Goal: Complete application form: Complete application form

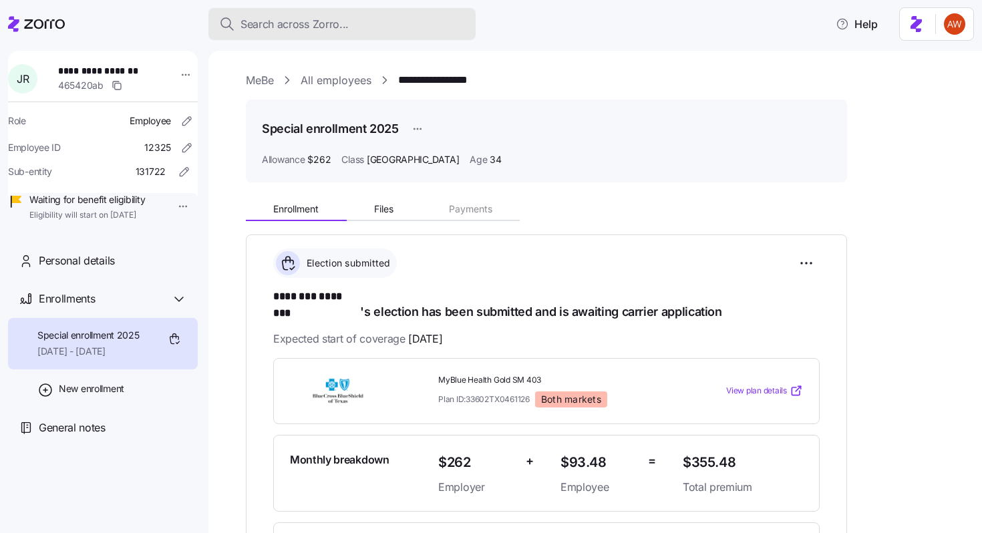
click at [326, 23] on span "Search across Zorro..." at bounding box center [294, 24] width 108 height 17
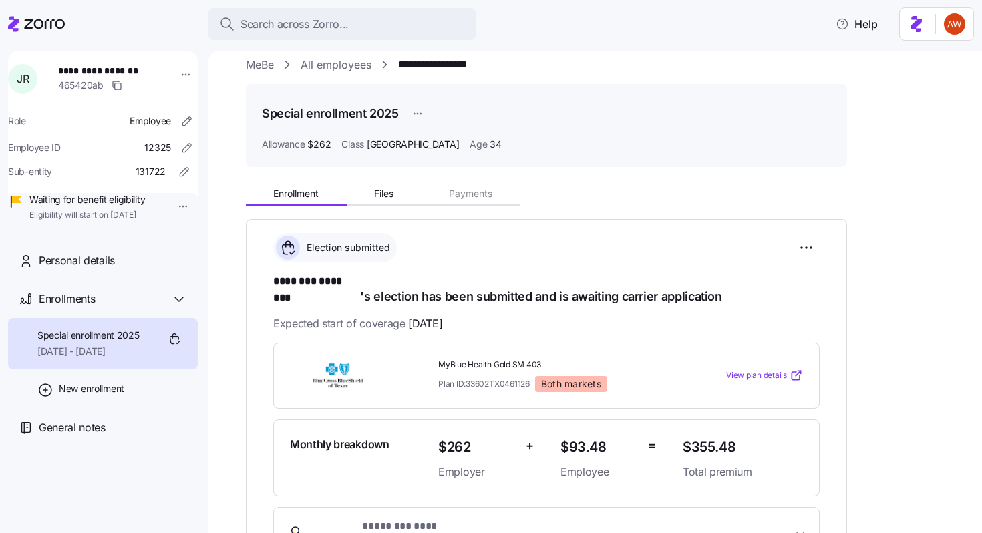
scroll to position [12, 0]
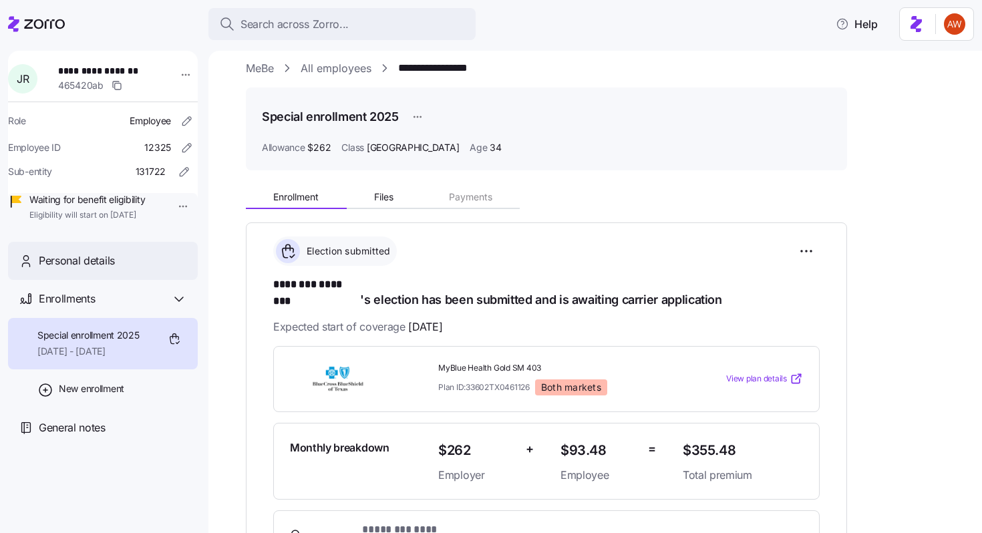
click at [134, 269] on div "Personal details" at bounding box center [113, 260] width 148 height 17
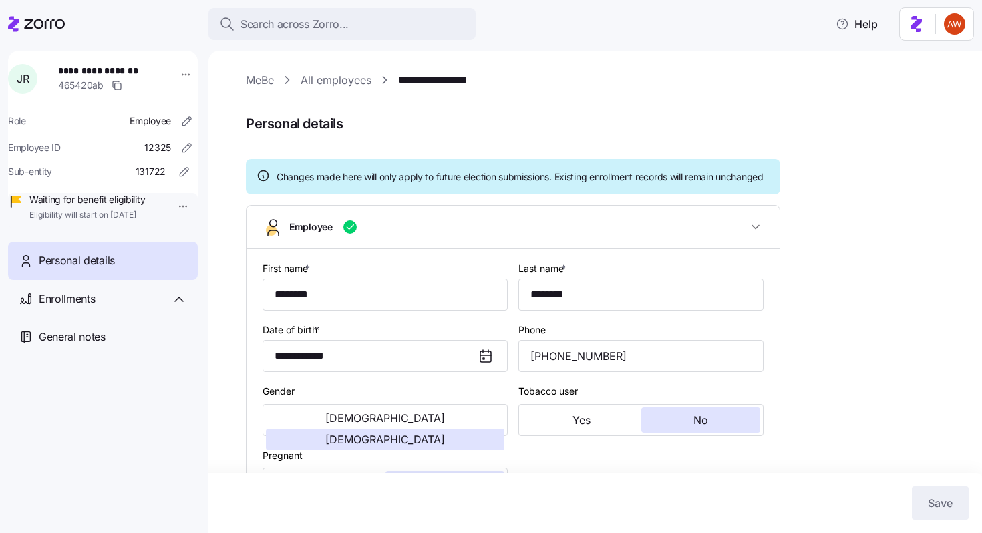
type input "[GEOGRAPHIC_DATA]"
click at [177, 77] on html "**********" at bounding box center [491, 262] width 982 height 525
click at [112, 456] on html "**********" at bounding box center [491, 262] width 982 height 525
click at [68, 307] on span "Enrollments" at bounding box center [67, 299] width 56 height 17
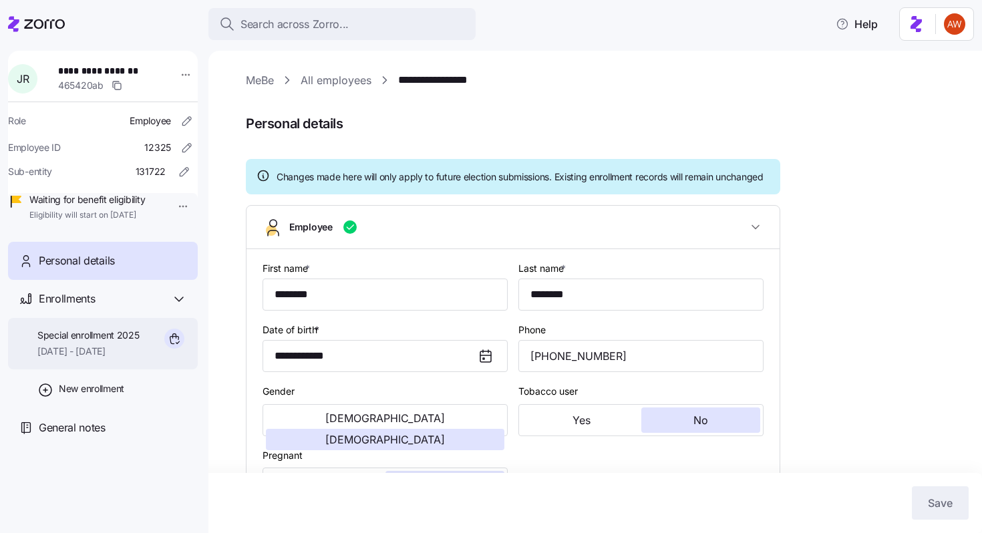
click at [80, 342] on span "Special enrollment 2025" at bounding box center [88, 335] width 102 height 13
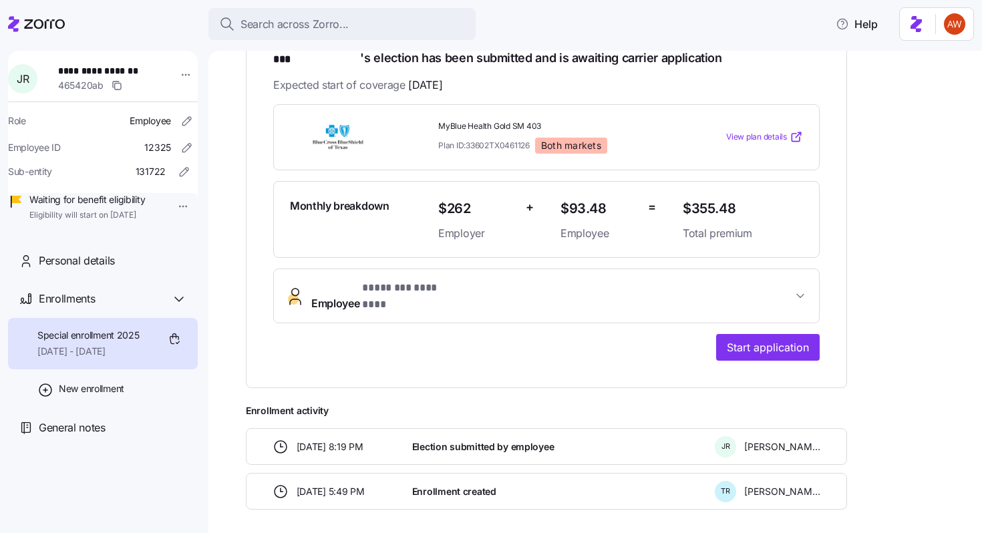
scroll to position [285, 0]
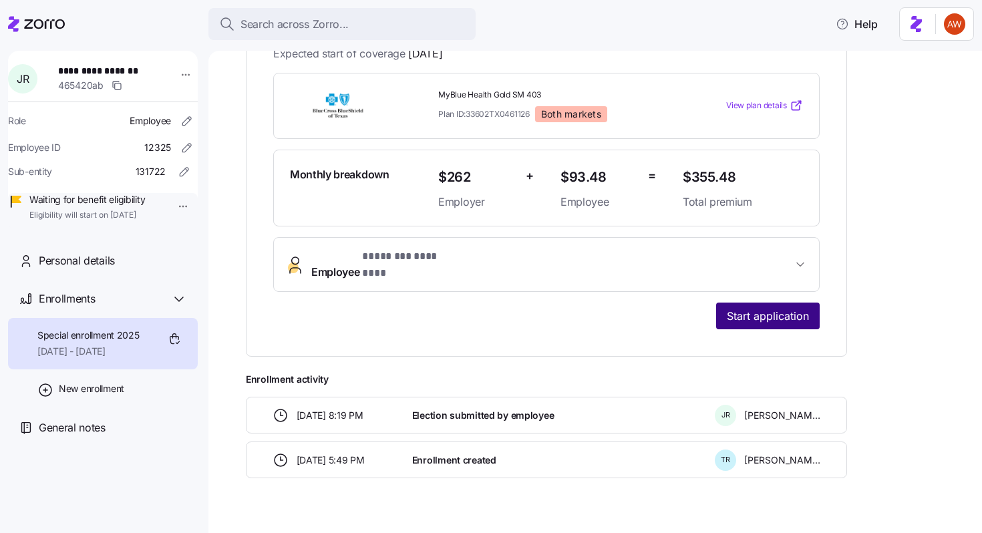
click at [762, 308] on span "Start application" at bounding box center [768, 316] width 82 height 16
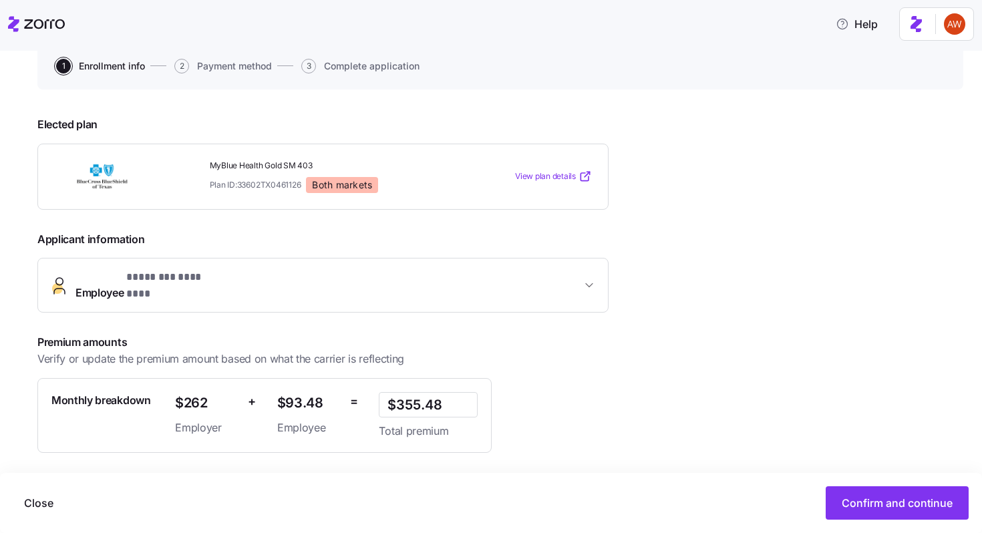
scroll to position [217, 0]
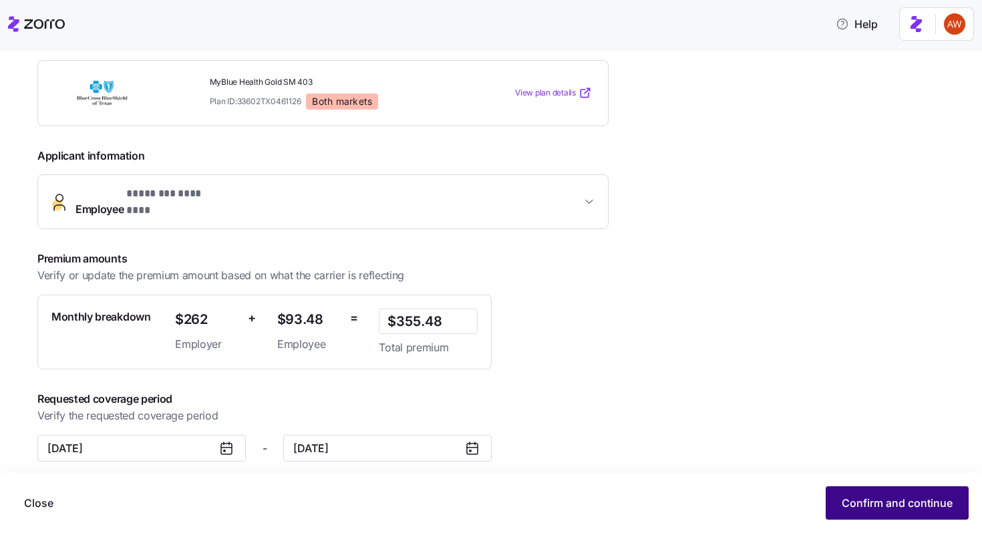
click at [832, 499] on button "Confirm and continue" at bounding box center [897, 502] width 143 height 33
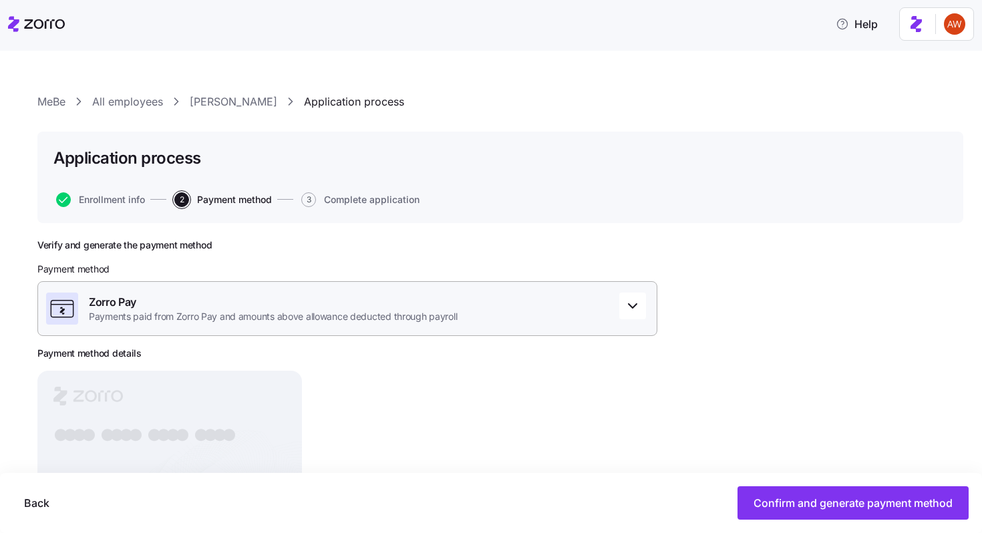
click at [406, 315] on span "Payments paid from Zorro Pay and amounts above allowance deducted through payro…" at bounding box center [273, 316] width 368 height 13
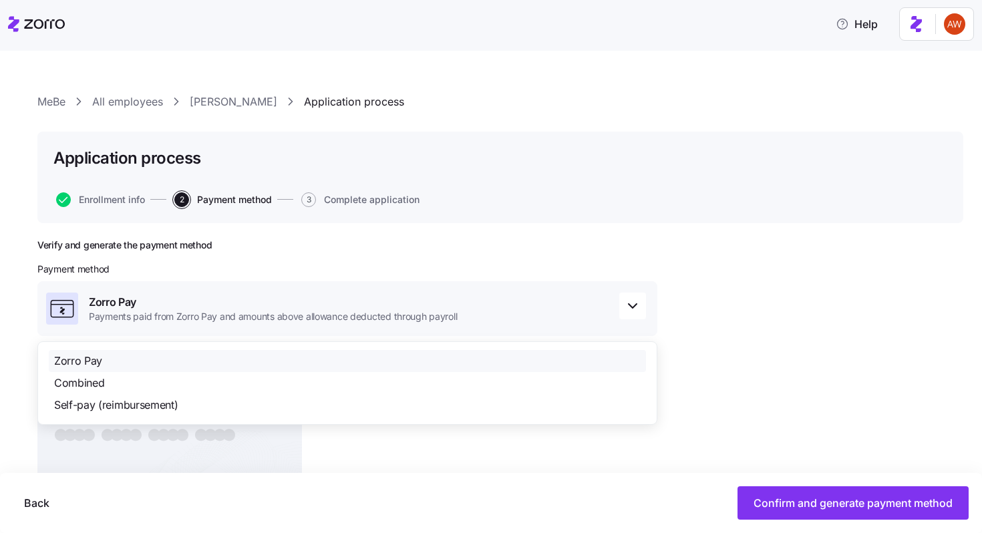
click at [396, 345] on div "Zorro Pay Combined Self-pay (reimbursement)" at bounding box center [347, 382] width 620 height 83
click at [95, 359] on span "Zorro Pay" at bounding box center [78, 361] width 48 height 17
click at [96, 359] on span "Zorro Pay" at bounding box center [78, 361] width 48 height 17
click at [592, 260] on div "Verify and generate the payment method Payment method Zorro Pay Payments paid f…" at bounding box center [347, 396] width 620 height 315
click at [924, 264] on div "Verify and generate the payment method Payment method Zorro Pay Payments paid f…" at bounding box center [500, 429] width 926 height 381
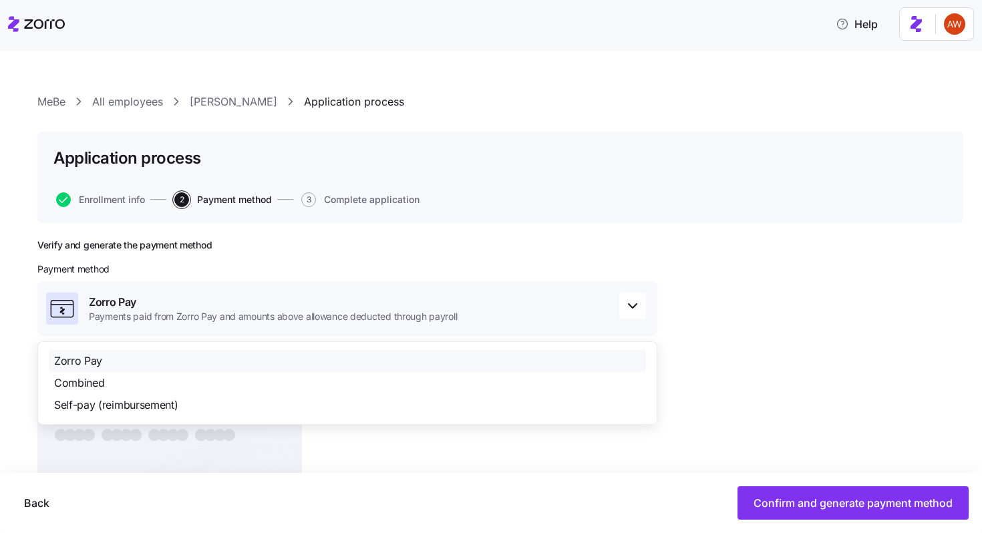
click at [595, 315] on div "Zorro Pay Payments paid from Zorro Pay and amounts above allowance deducted thr…" at bounding box center [347, 308] width 620 height 55
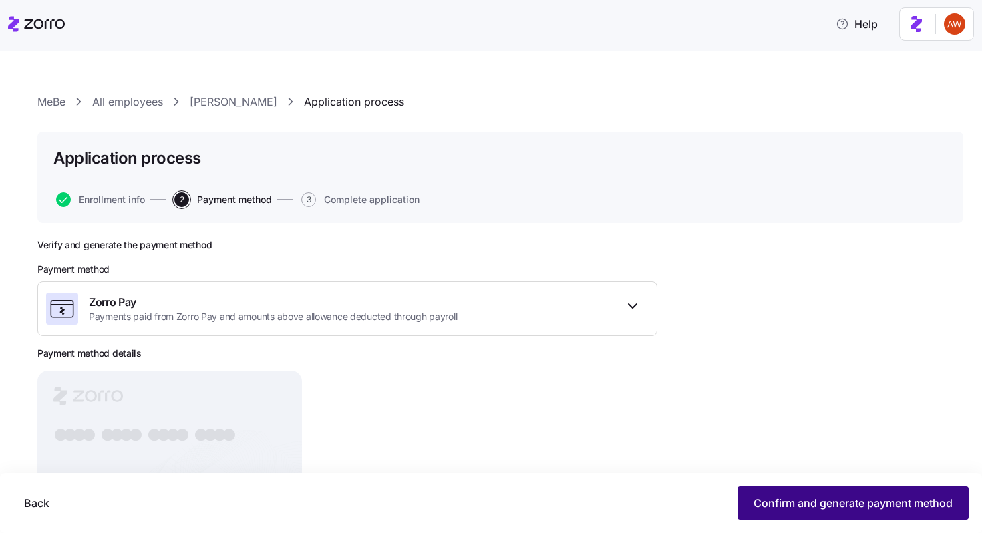
click at [773, 497] on span "Confirm and generate payment method" at bounding box center [852, 503] width 199 height 16
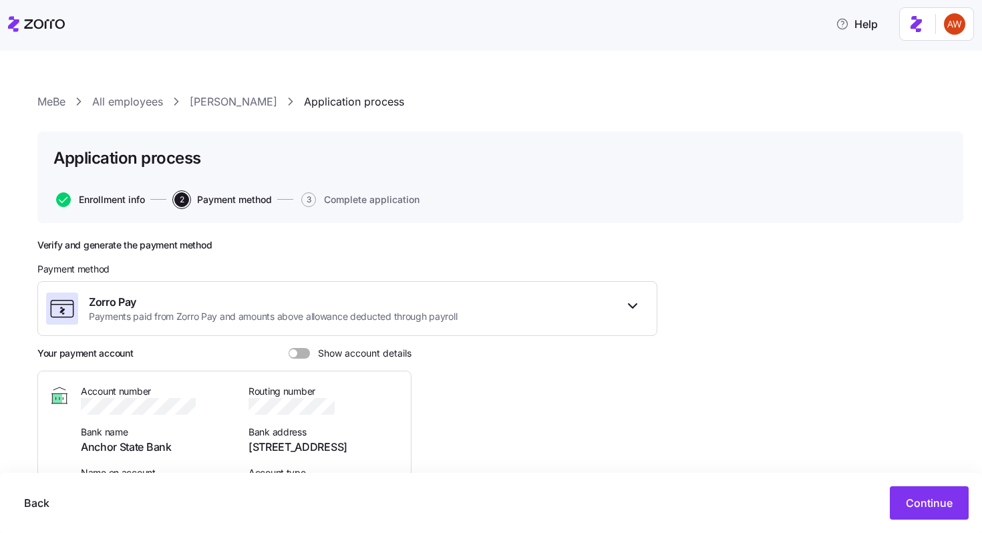
click at [120, 196] on span "Enrollment info" at bounding box center [112, 199] width 66 height 9
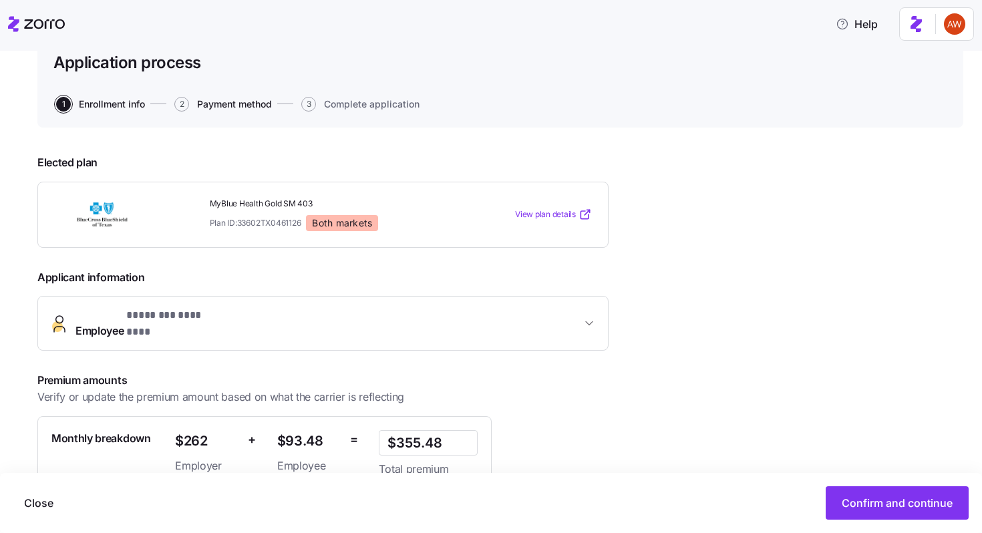
scroll to position [217, 0]
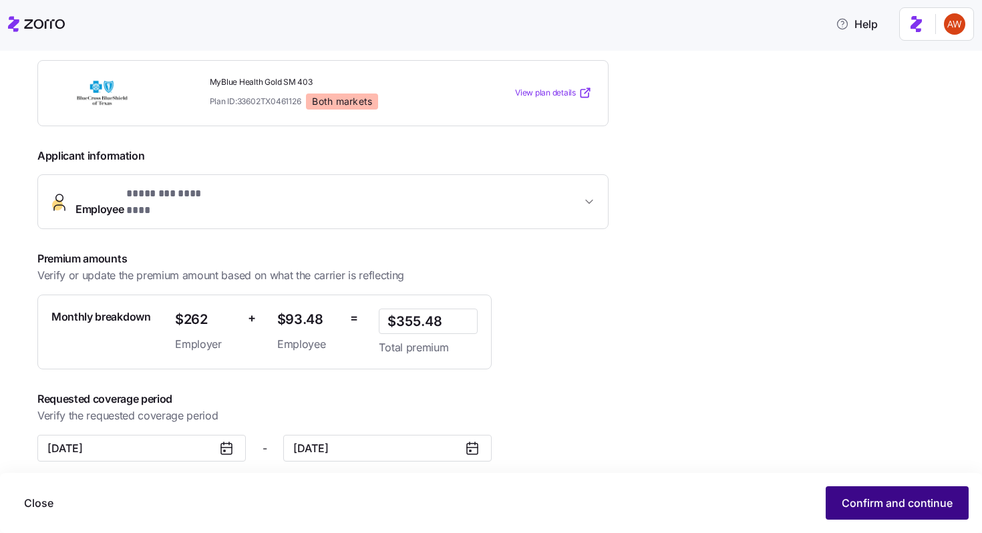
click at [852, 501] on span "Confirm and continue" at bounding box center [897, 503] width 111 height 16
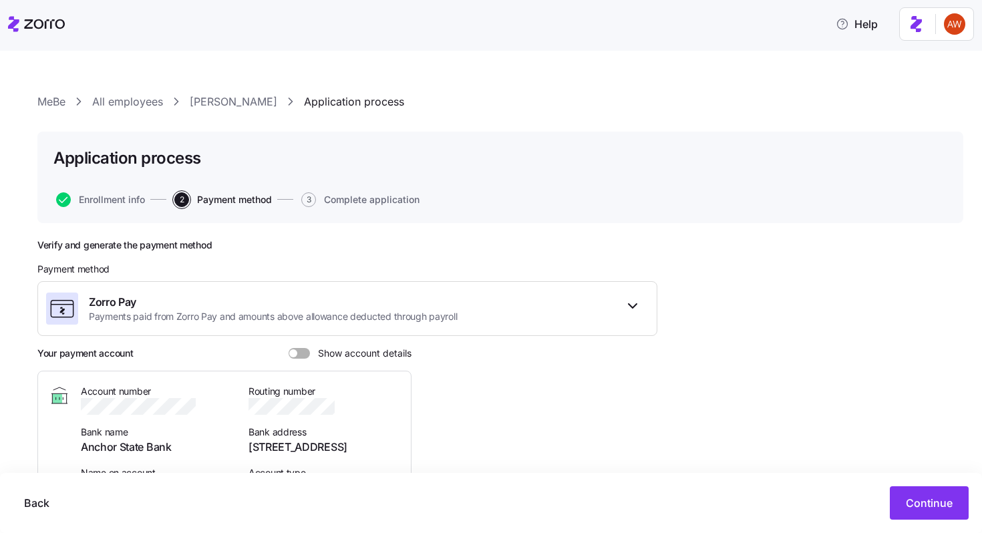
scroll to position [81, 0]
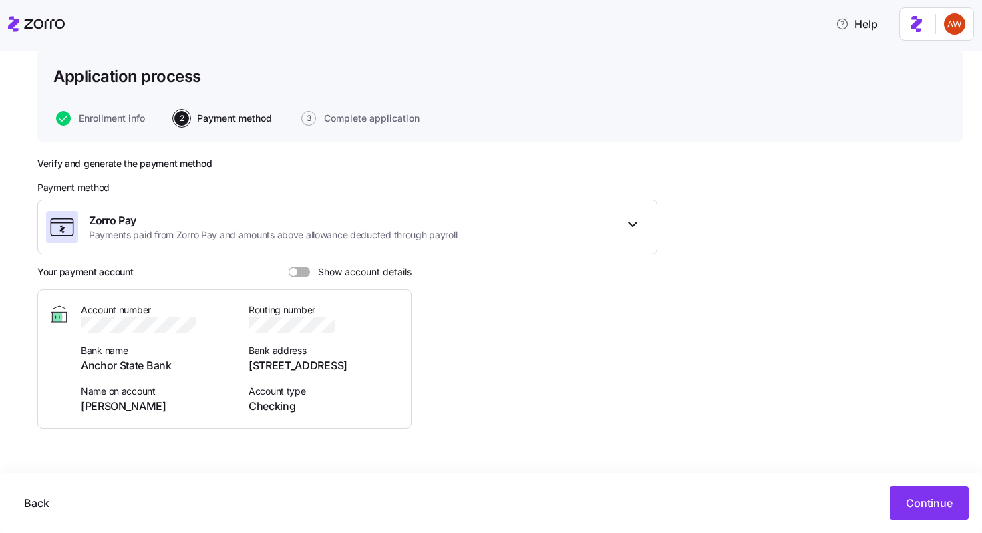
click at [294, 269] on span at bounding box center [293, 272] width 8 height 8
click at [289, 266] on input "Show account details" at bounding box center [289, 266] width 0 height 0
click at [173, 325] on icon "button" at bounding box center [171, 324] width 13 height 13
click at [317, 317] on button "button" at bounding box center [317, 325] width 16 height 16
click at [906, 496] on span "Continue" at bounding box center [929, 503] width 47 height 16
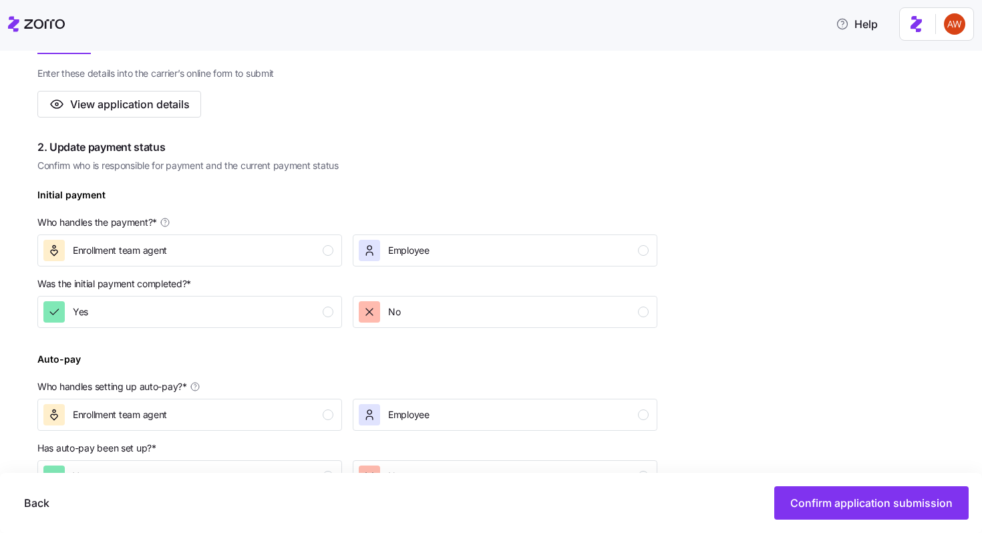
scroll to position [291, 0]
click at [238, 258] on div "Enrollment team agent" at bounding box center [188, 248] width 290 height 21
click at [434, 307] on div "No" at bounding box center [504, 309] width 290 height 21
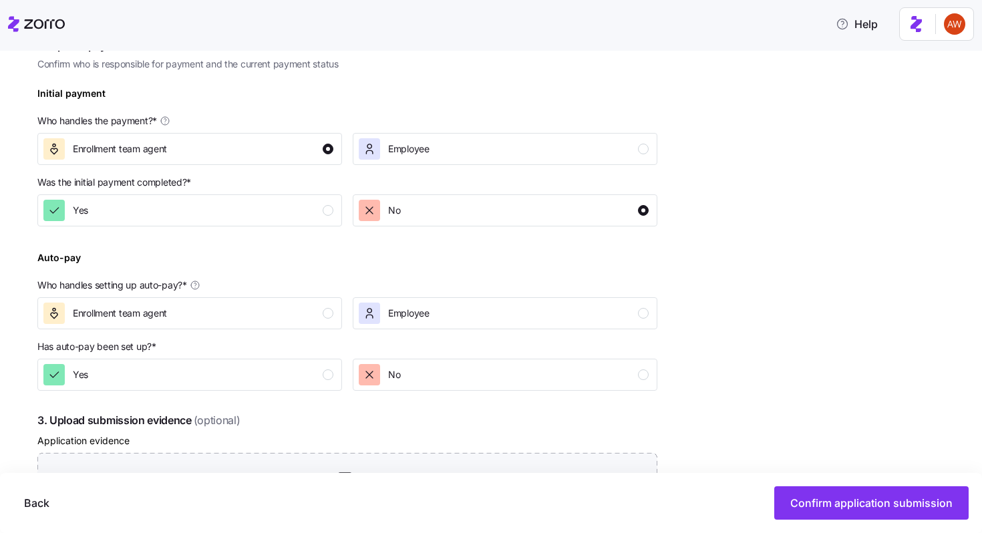
scroll to position [401, 0]
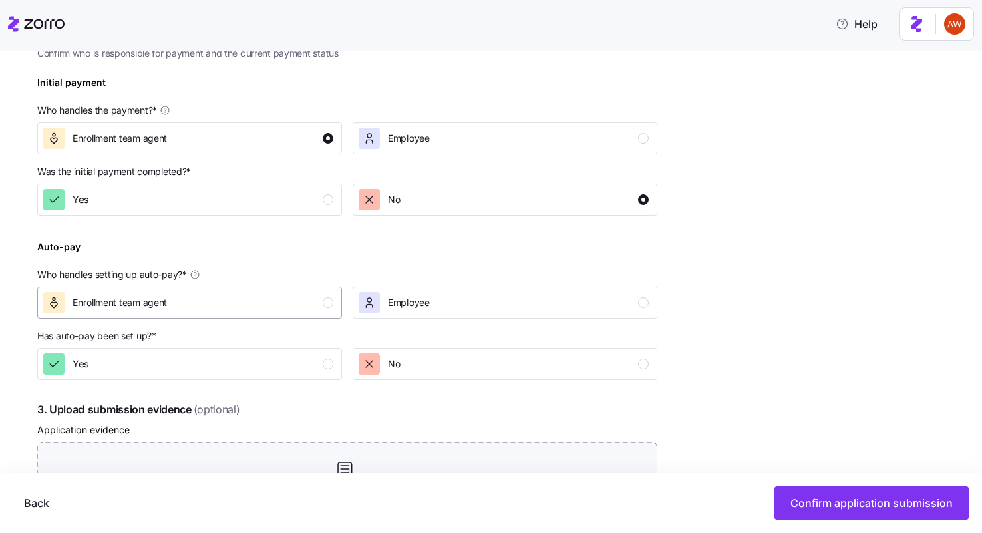
click at [289, 312] on div "Enrollment team agent" at bounding box center [188, 302] width 290 height 21
click at [290, 363] on div "Yes" at bounding box center [188, 363] width 290 height 21
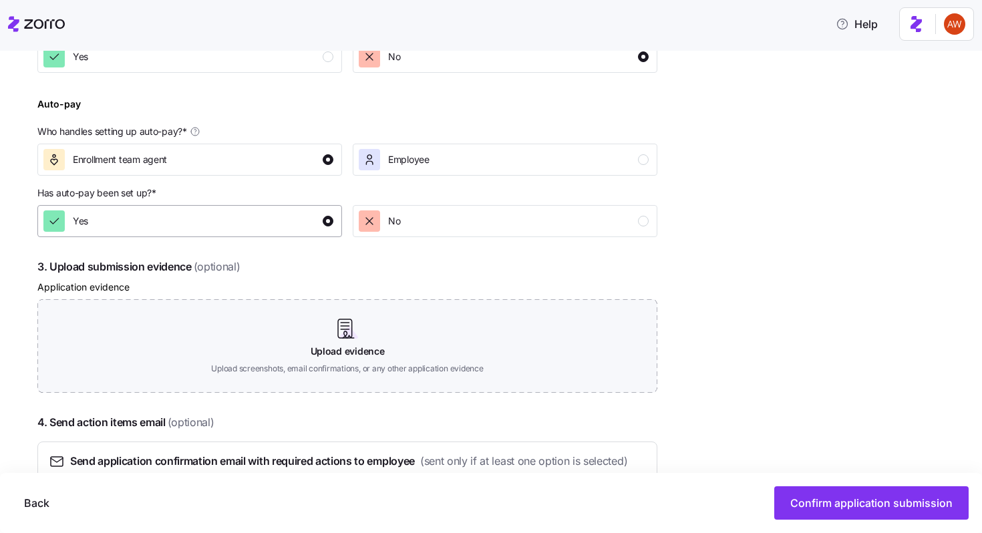
scroll to position [568, 0]
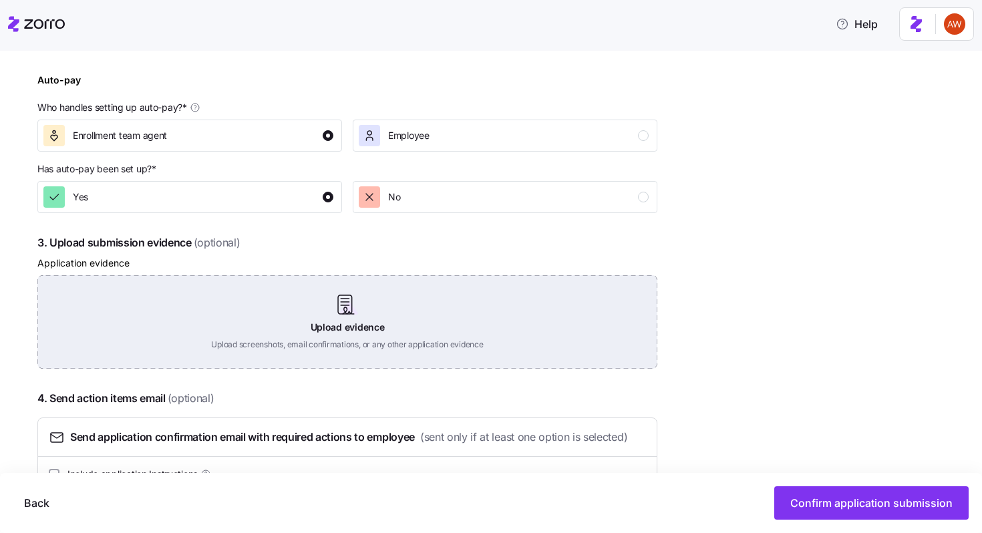
click at [362, 328] on div "Upload evidence Upload screenshots, email confirmations, or any other applicati…" at bounding box center [347, 322] width 620 height 94
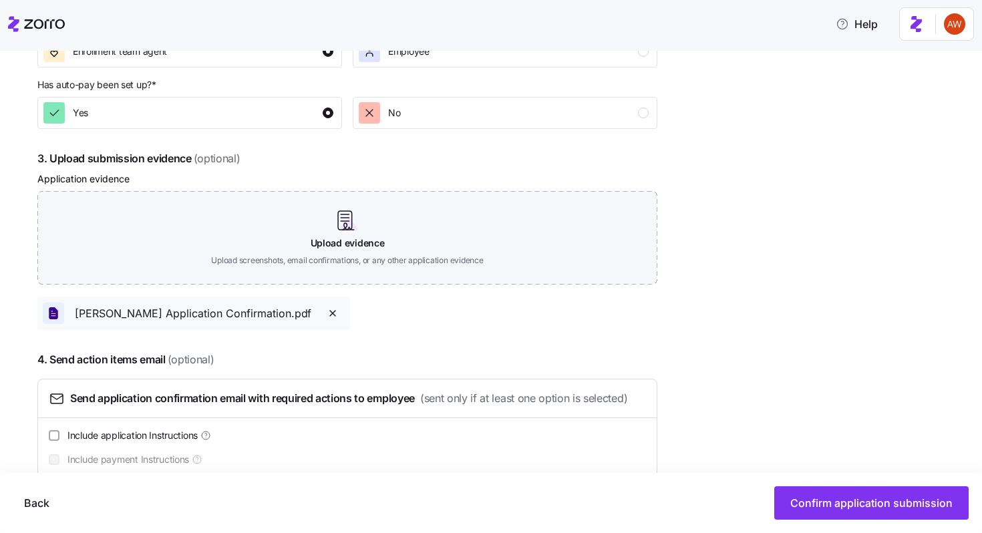
scroll to position [683, 0]
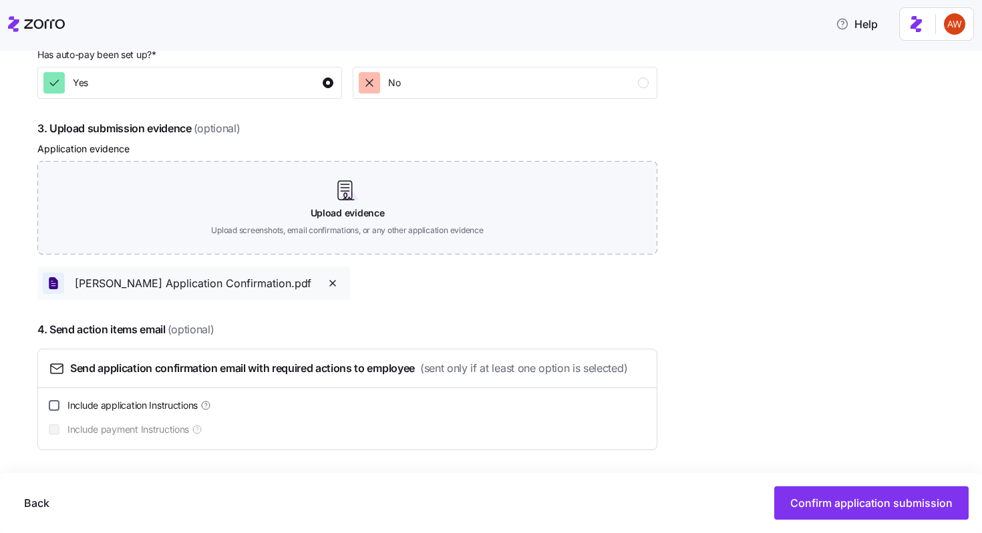
click at [59, 405] on input "Include application Instructions" at bounding box center [54, 405] width 11 height 11
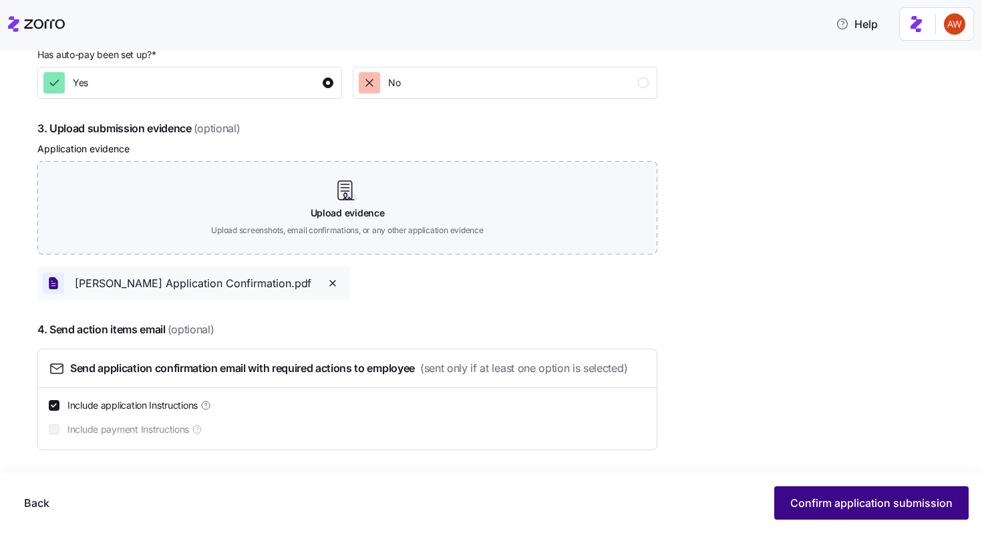
click at [804, 505] on span "Confirm application submission" at bounding box center [871, 503] width 162 height 16
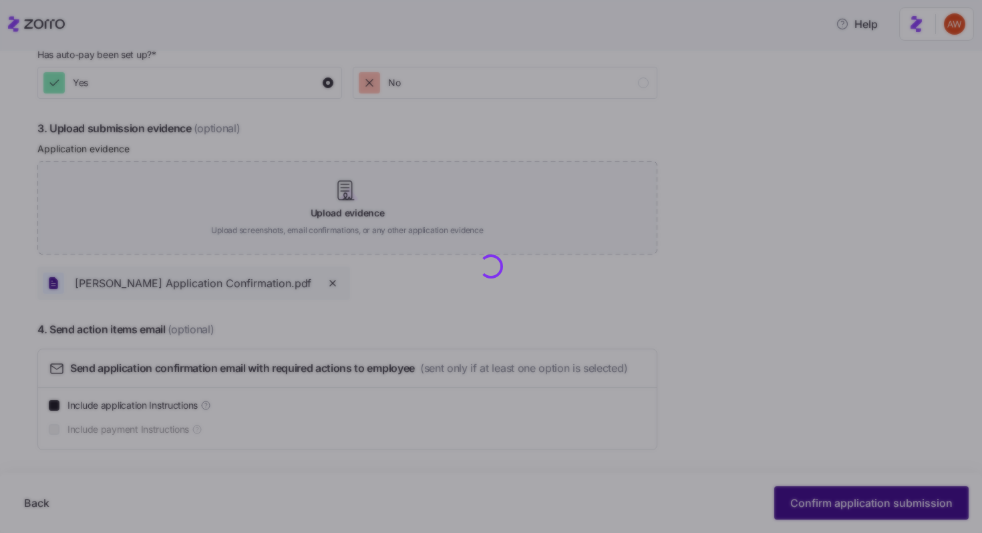
checkbox input "false"
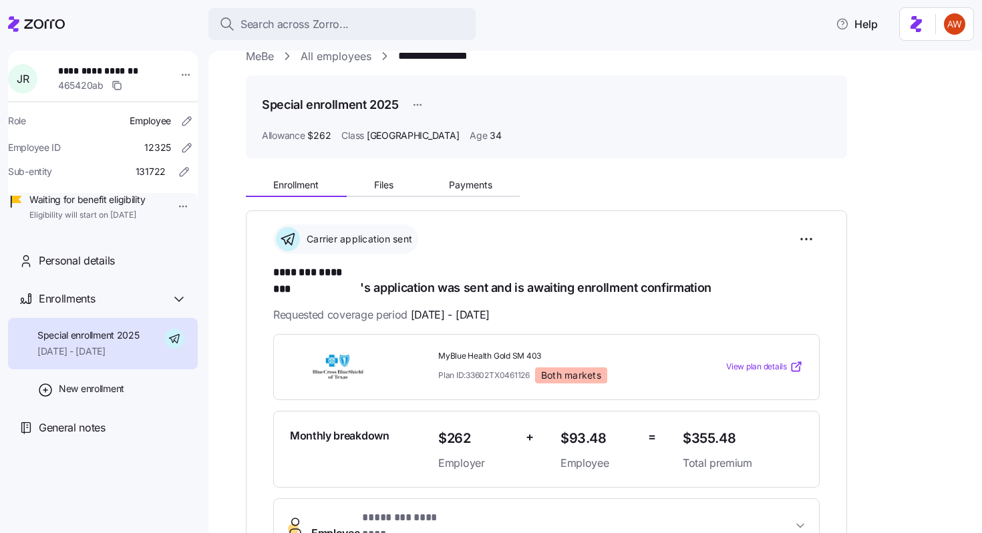
scroll to position [19, 0]
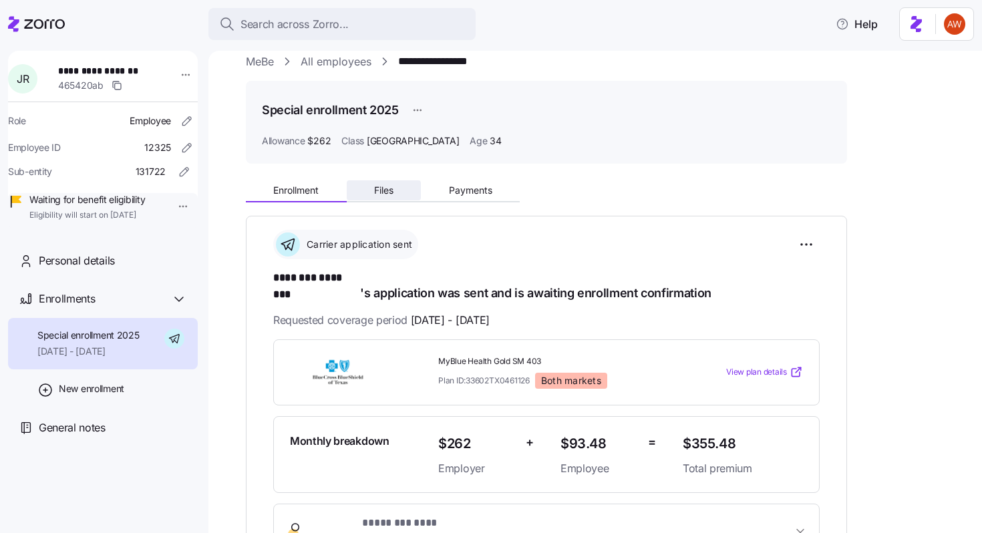
click at [385, 186] on span "Files" at bounding box center [383, 190] width 19 height 9
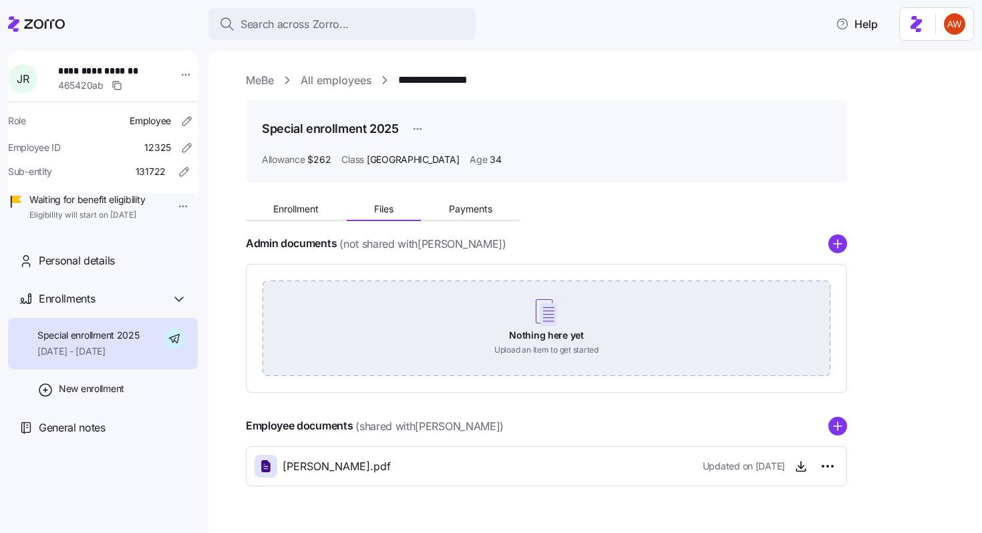
scroll to position [33, 0]
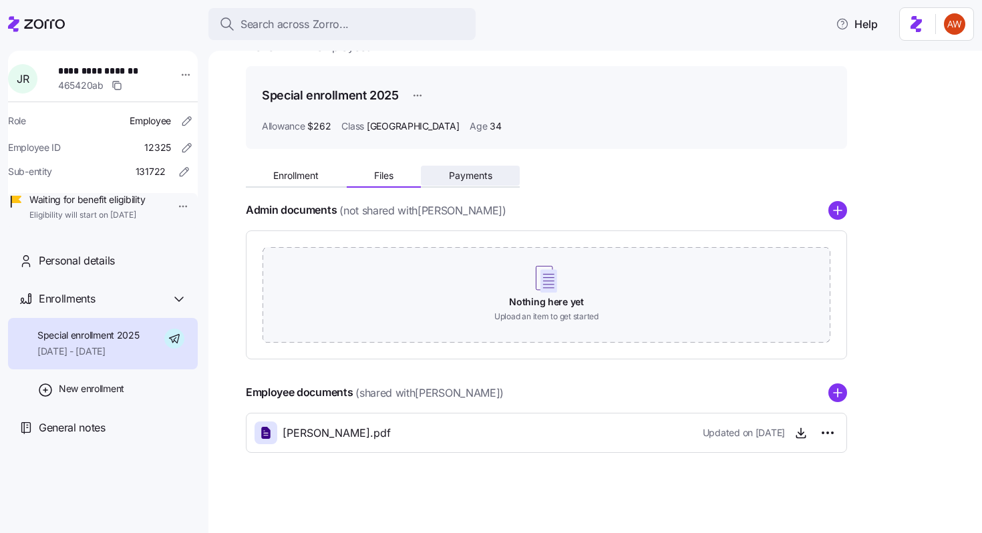
click at [443, 172] on button "Payments" at bounding box center [470, 176] width 99 height 20
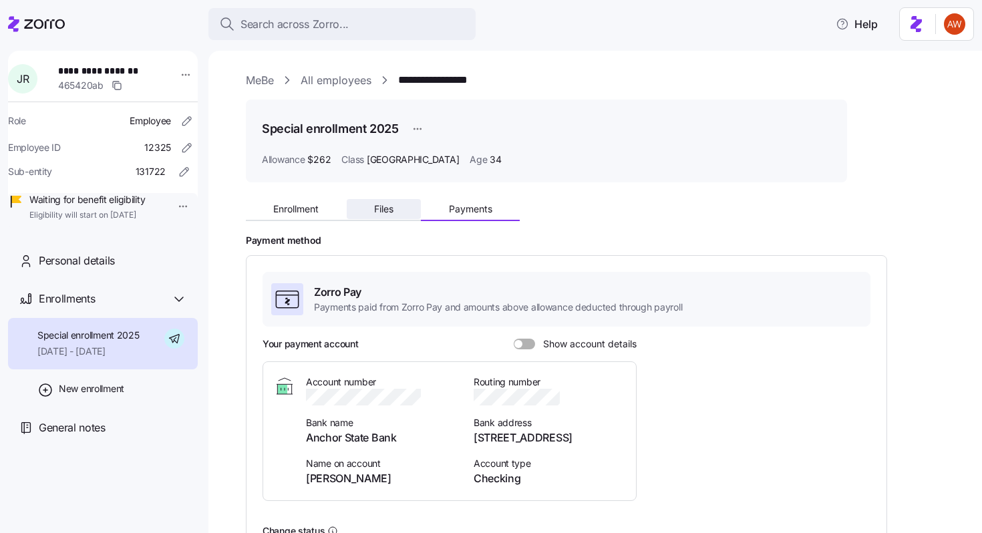
click at [391, 204] on span "Files" at bounding box center [383, 208] width 19 height 9
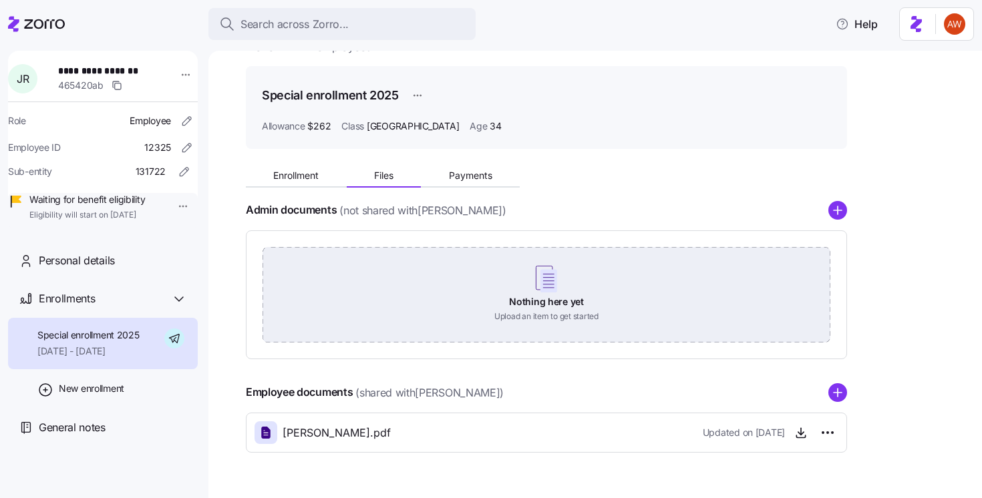
scroll to position [68, 0]
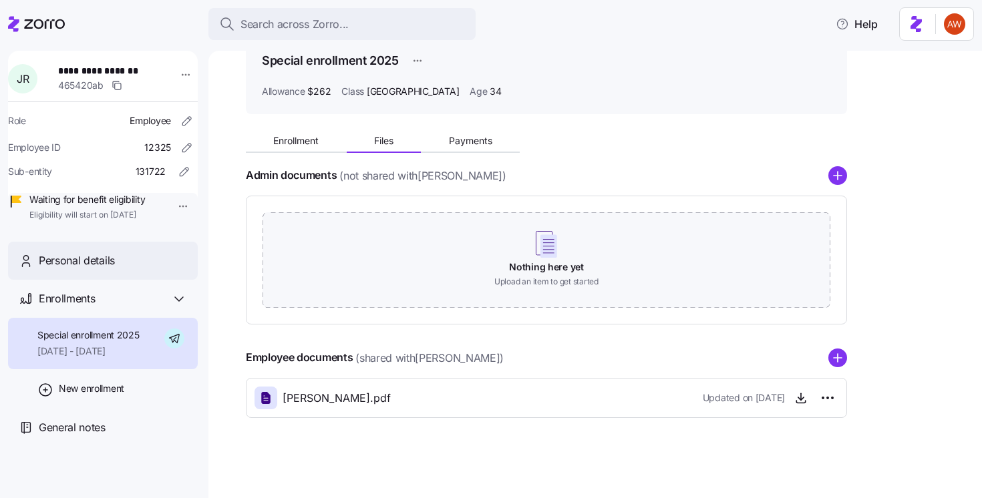
click at [102, 269] on span "Personal details" at bounding box center [77, 260] width 76 height 17
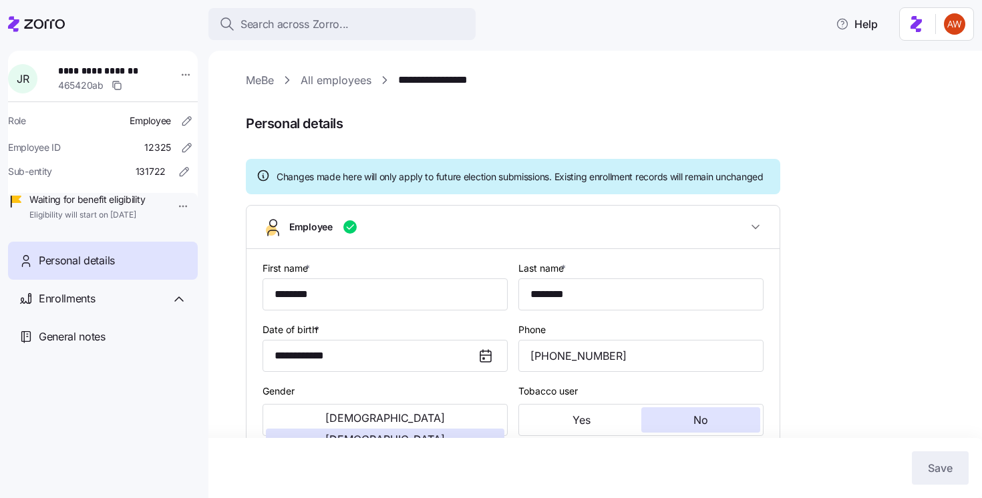
type input "[GEOGRAPHIC_DATA]"
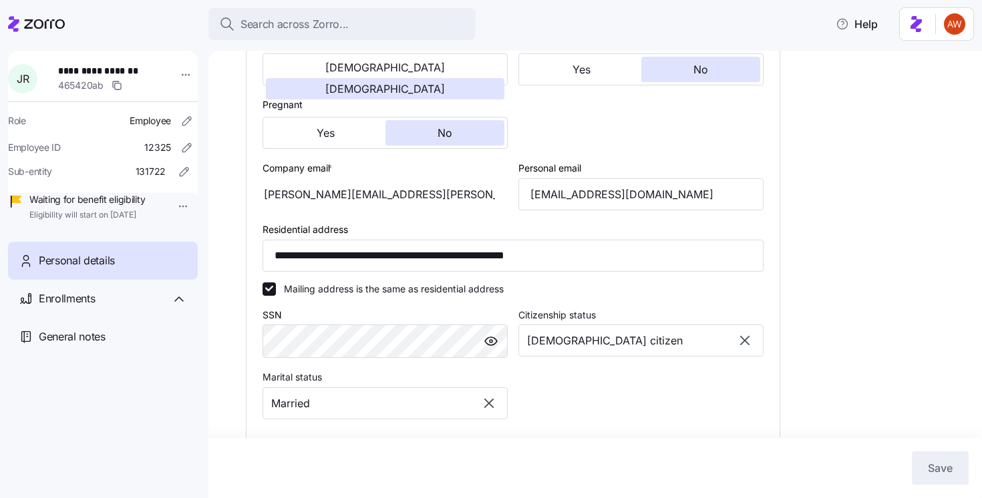
scroll to position [387, 0]
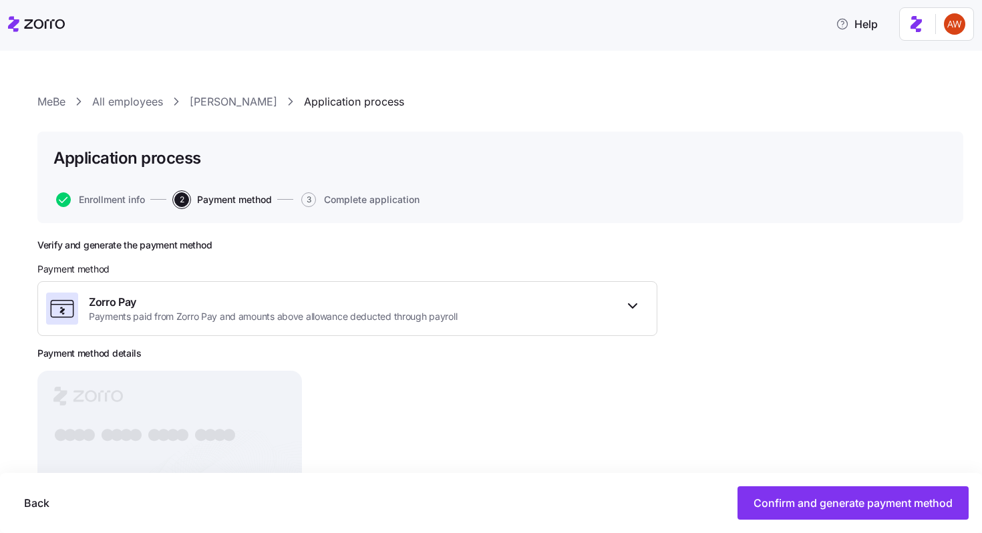
click at [250, 96] on link "[PERSON_NAME]" at bounding box center [233, 102] width 87 height 17
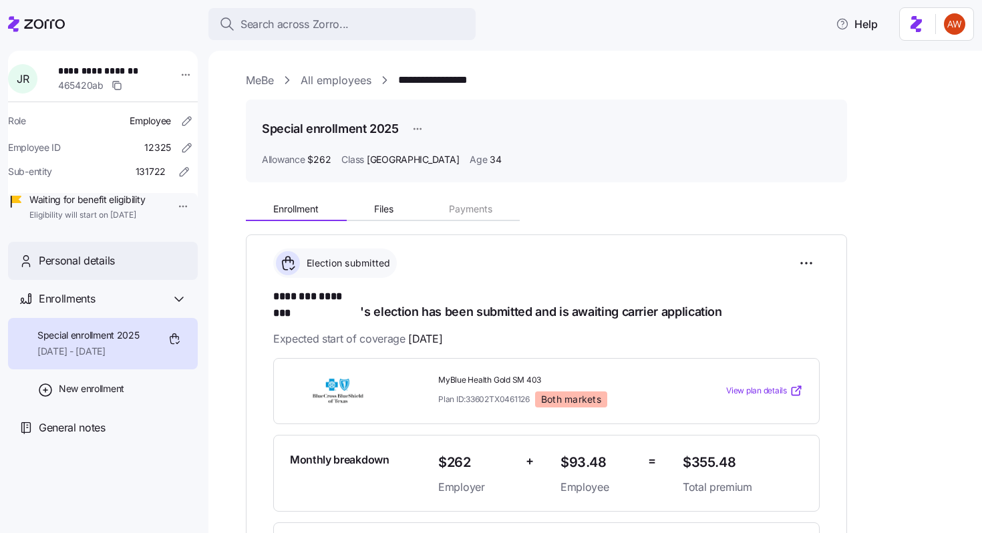
click at [134, 269] on div "Personal details" at bounding box center [113, 260] width 148 height 17
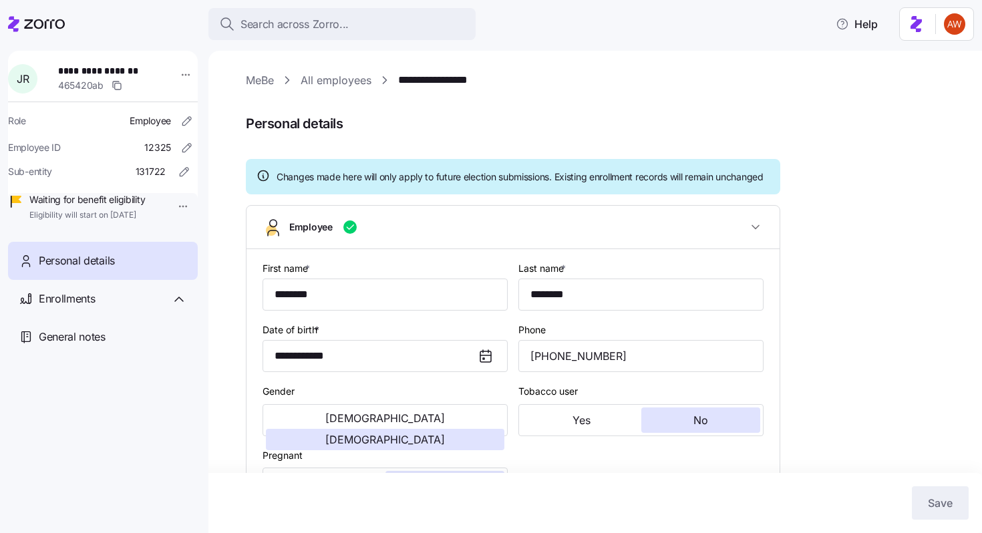
type input "[GEOGRAPHIC_DATA]"
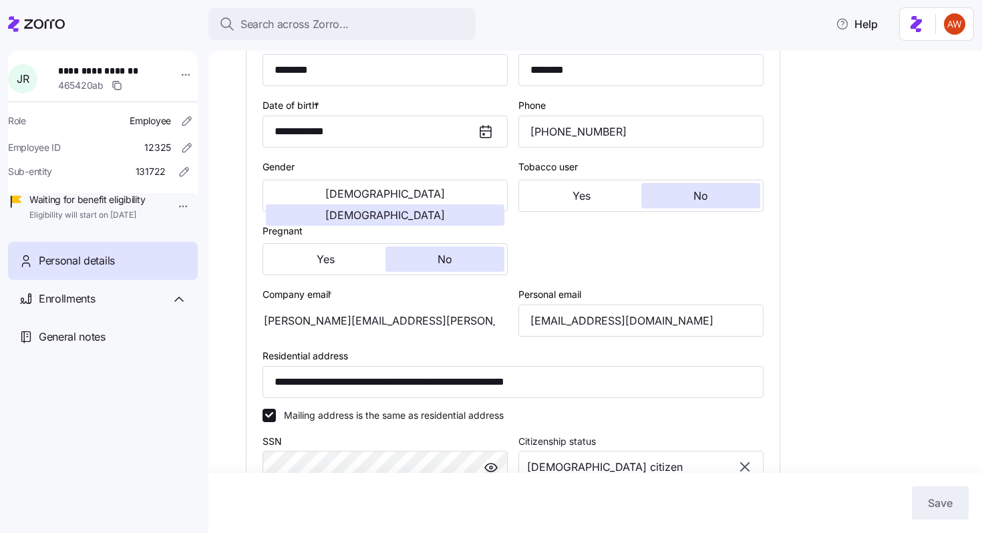
scroll to position [252, 0]
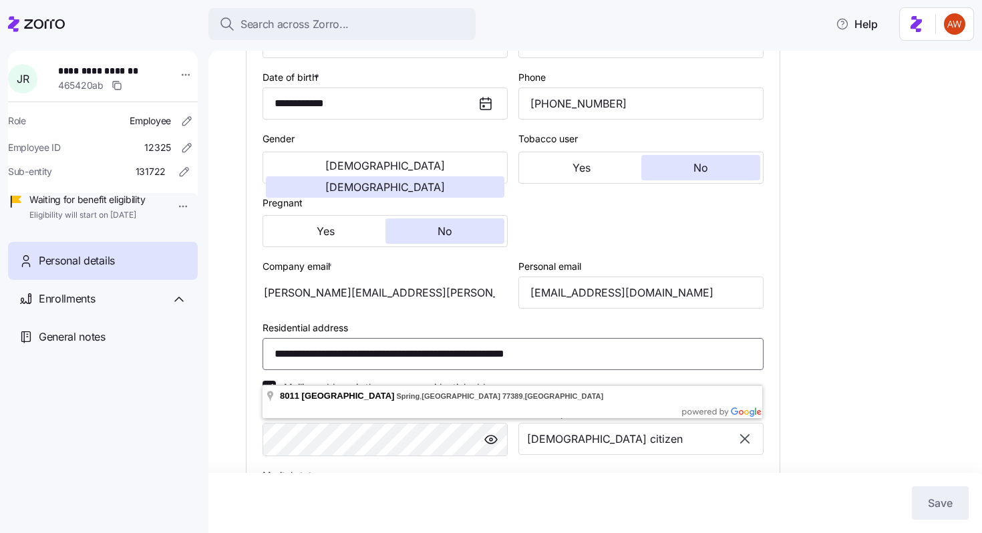
drag, startPoint x: 492, startPoint y: 367, endPoint x: 550, endPoint y: 369, distance: 57.5
click at [550, 369] on input "**********" at bounding box center [512, 354] width 501 height 32
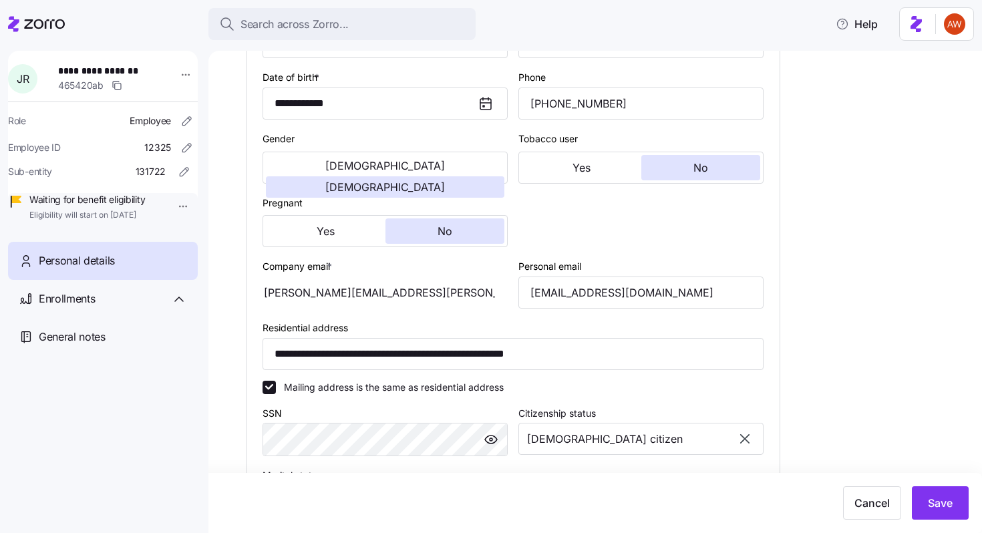
click at [223, 370] on div "**********" at bounding box center [594, 292] width 773 height 482
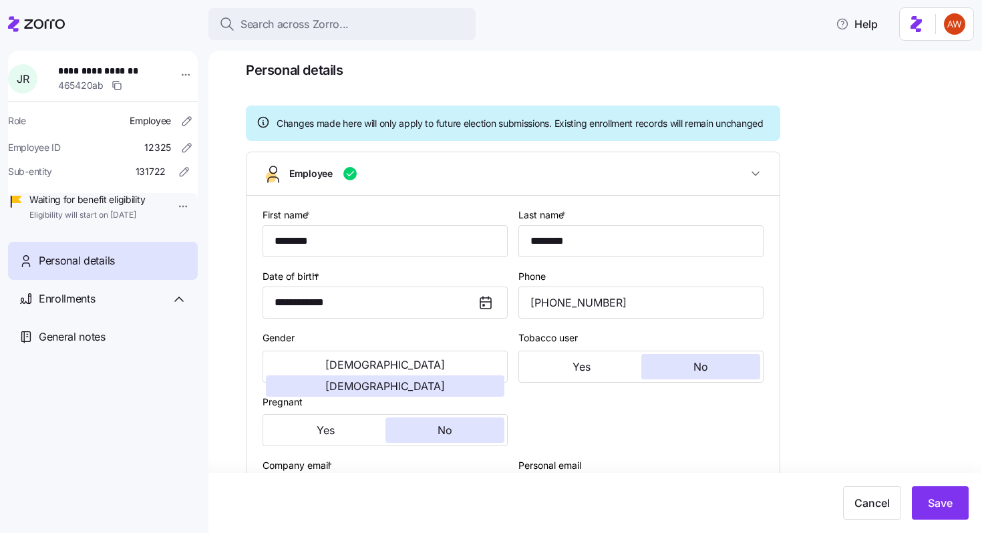
scroll to position [47, 0]
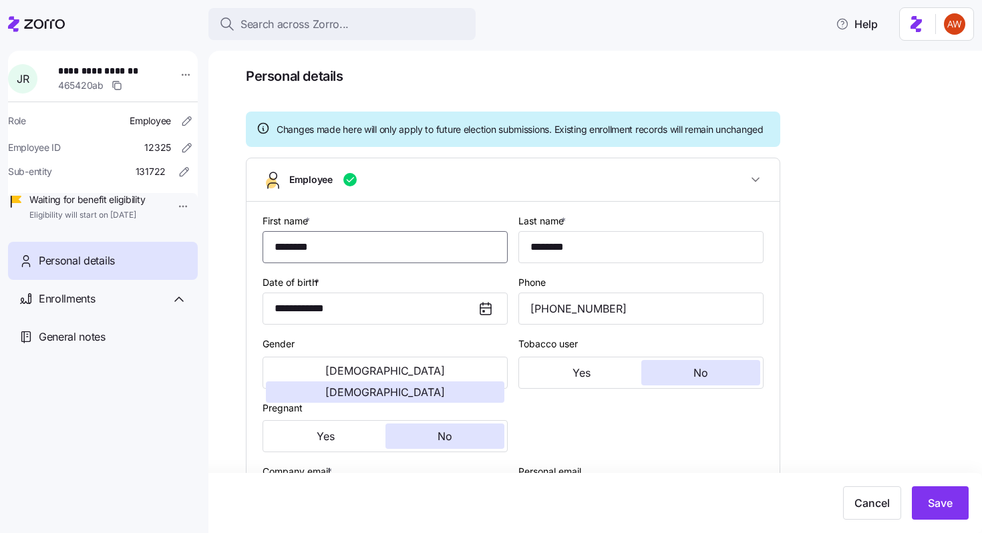
drag, startPoint x: 335, startPoint y: 252, endPoint x: 203, endPoint y: 250, distance: 132.3
click at [203, 250] on div "**********" at bounding box center [491, 262] width 982 height 525
drag, startPoint x: 592, startPoint y: 261, endPoint x: 492, endPoint y: 260, distance: 99.5
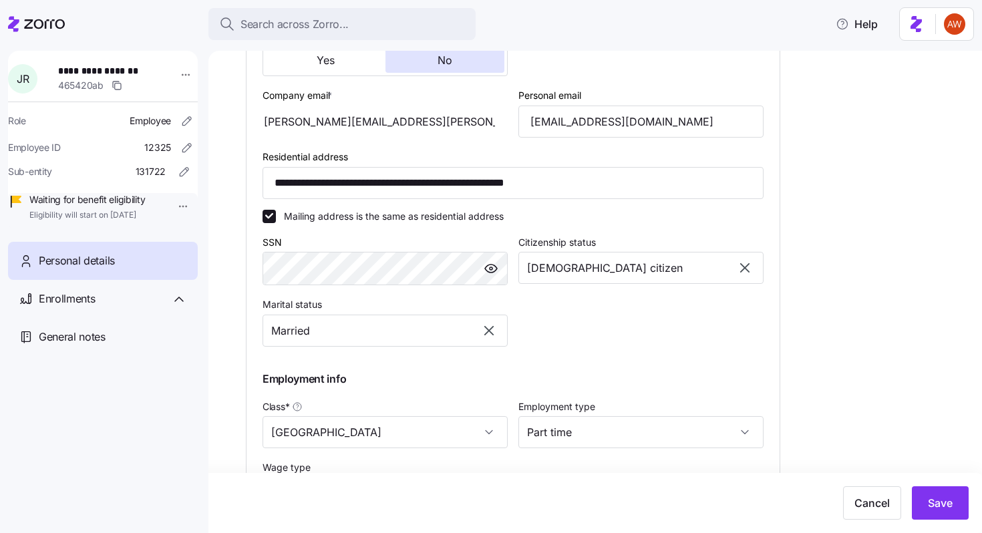
scroll to position [429, 0]
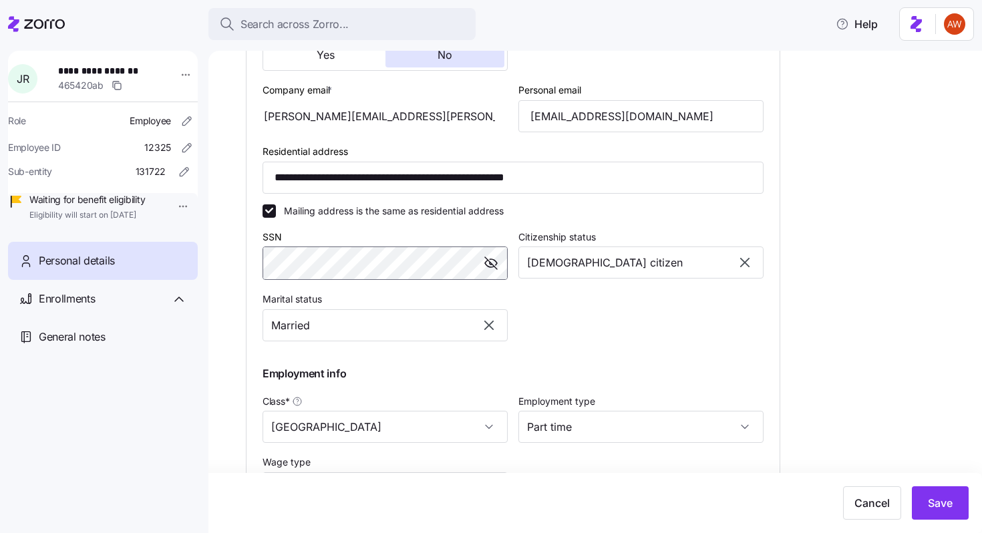
drag, startPoint x: 491, startPoint y: 285, endPoint x: 245, endPoint y: 275, distance: 246.0
click at [245, 275] on div "**********" at bounding box center [594, 292] width 773 height 482
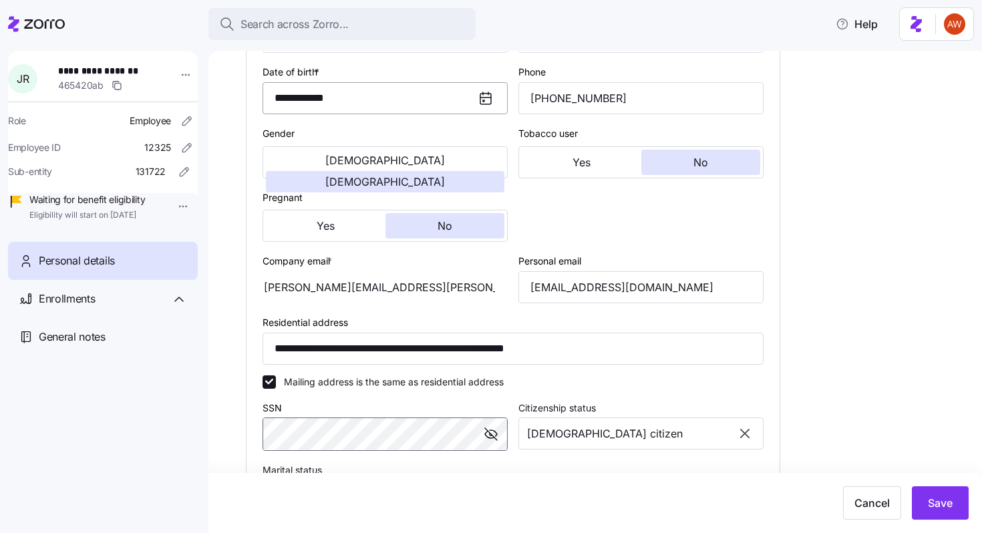
scroll to position [465, 0]
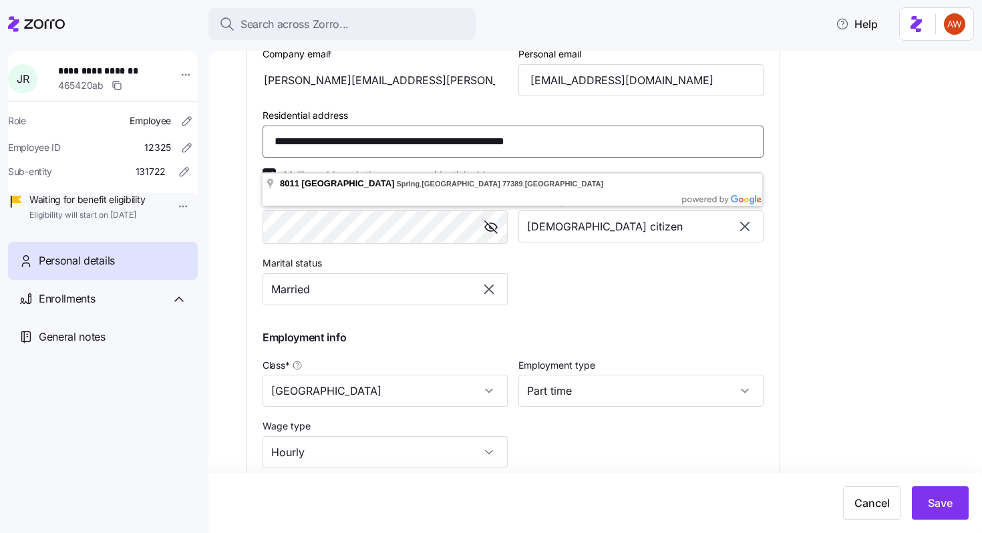
drag, startPoint x: 601, startPoint y: 160, endPoint x: 231, endPoint y: 156, distance: 370.0
click at [231, 156] on div "**********" at bounding box center [594, 292] width 773 height 482
click at [874, 298] on div "**********" at bounding box center [604, 113] width 717 height 1013
drag, startPoint x: 651, startPoint y: 156, endPoint x: 230, endPoint y: 152, distance: 420.8
click at [231, 153] on div "**********" at bounding box center [594, 292] width 773 height 482
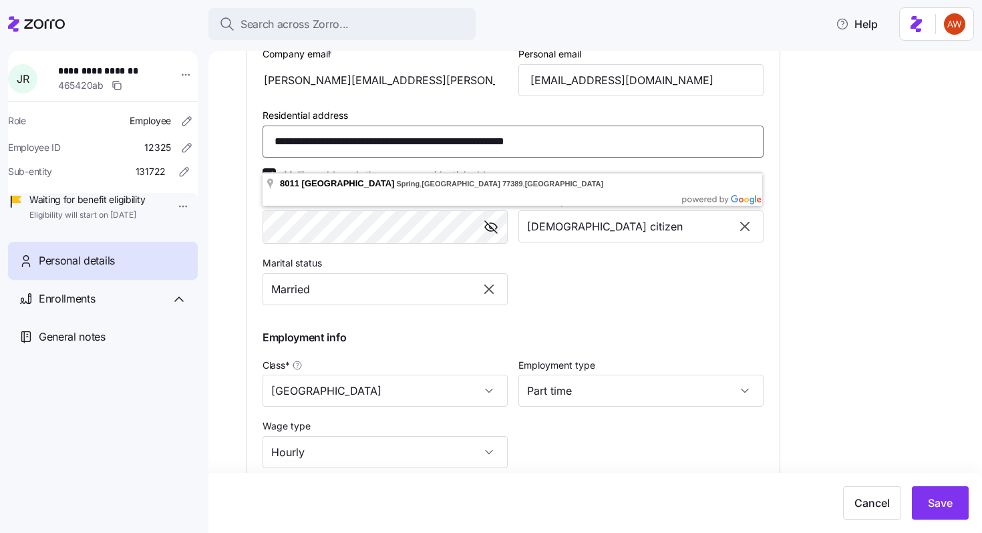
scroll to position [584, 0]
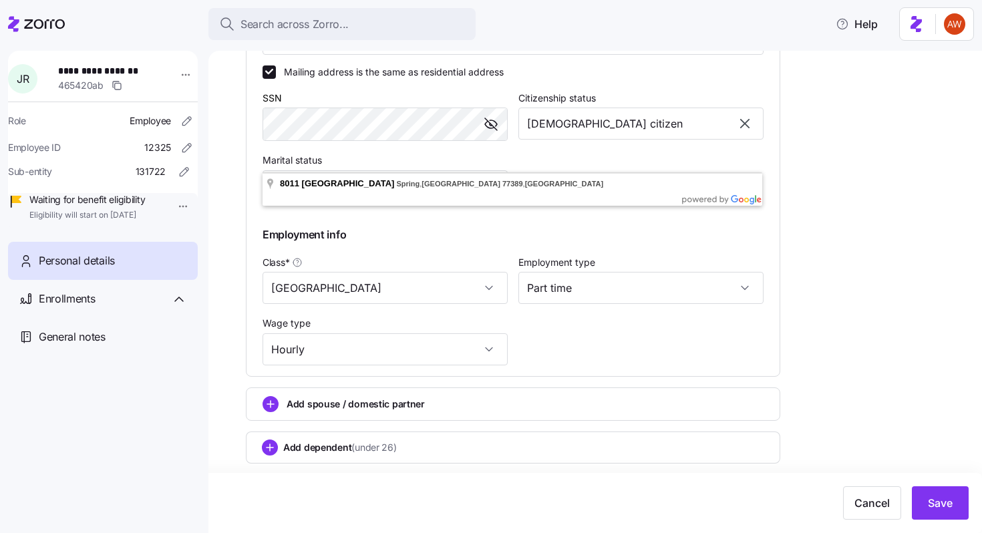
click at [946, 162] on div "**********" at bounding box center [604, 10] width 717 height 1013
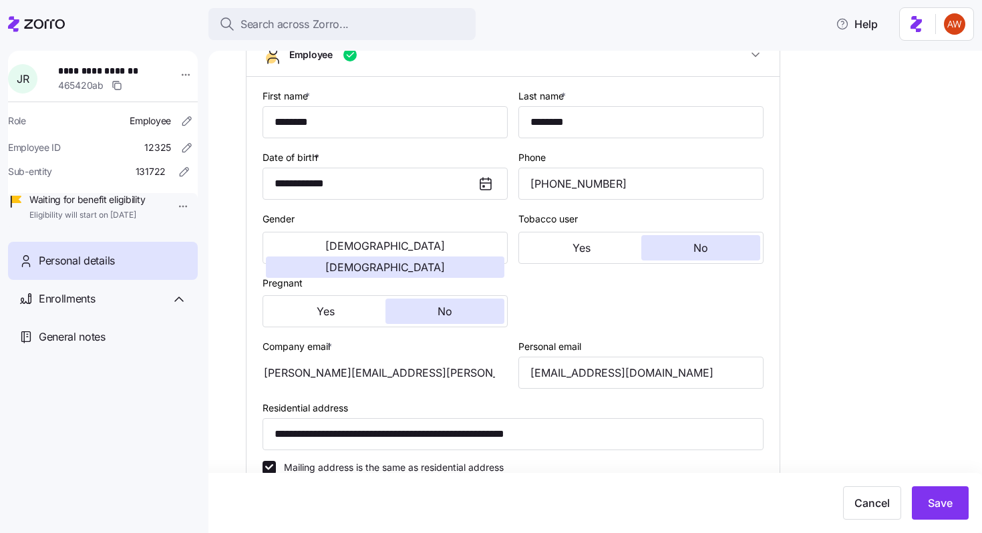
scroll to position [168, 0]
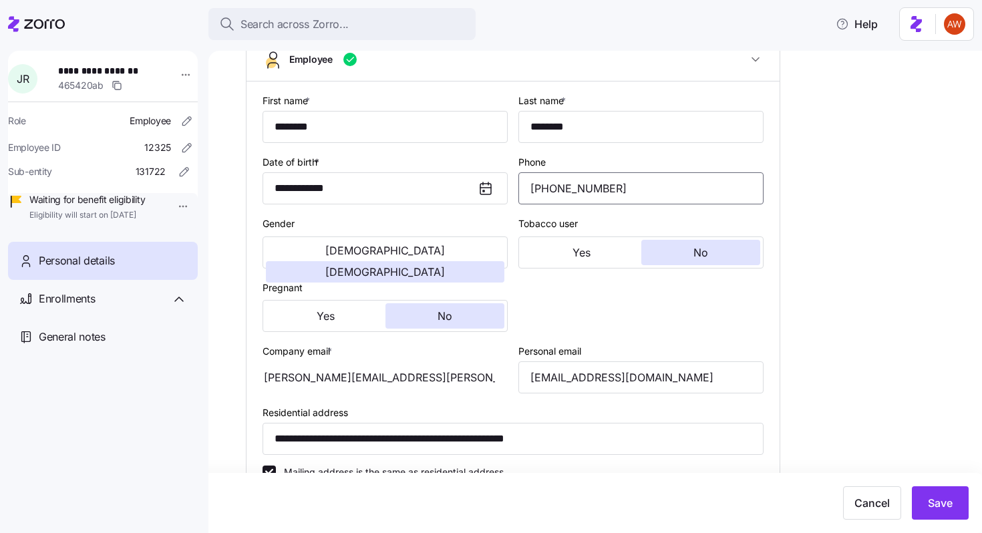
drag, startPoint x: 649, startPoint y: 203, endPoint x: 519, endPoint y: 203, distance: 129.6
click at [519, 203] on input "[PHONE_NUMBER]" at bounding box center [640, 188] width 245 height 32
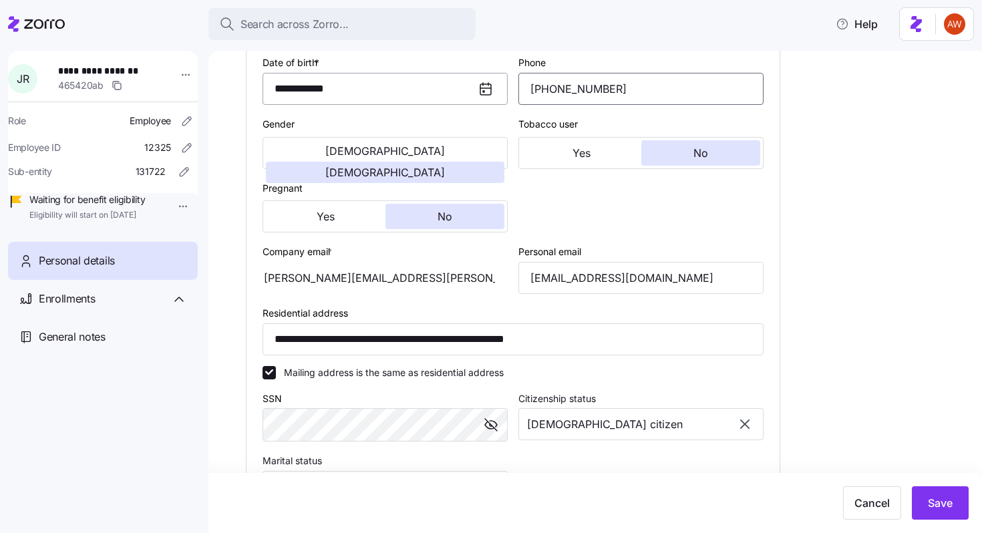
scroll to position [271, 0]
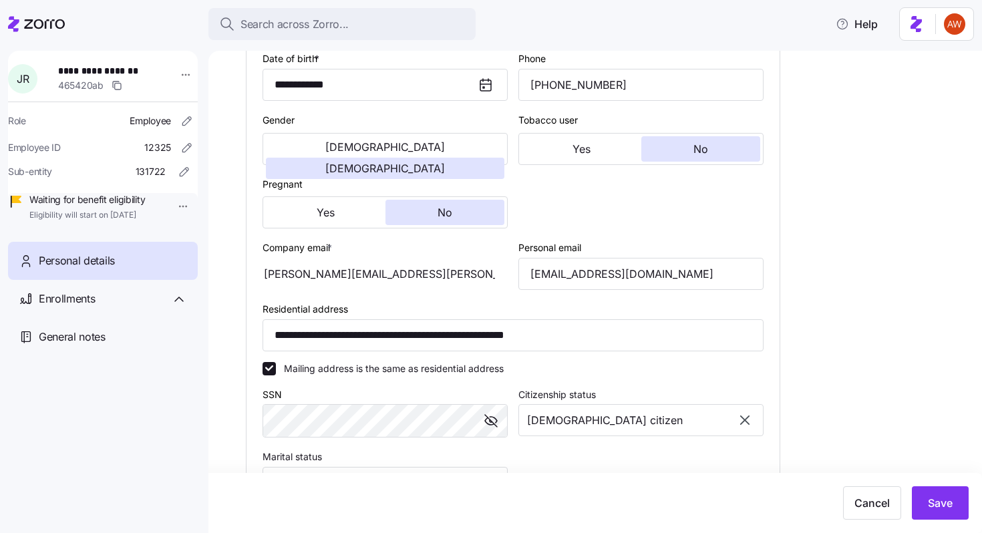
drag, startPoint x: 260, startPoint y: 286, endPoint x: 428, endPoint y: 295, distance: 167.9
click at [428, 295] on div "**********" at bounding box center [512, 325] width 533 height 695
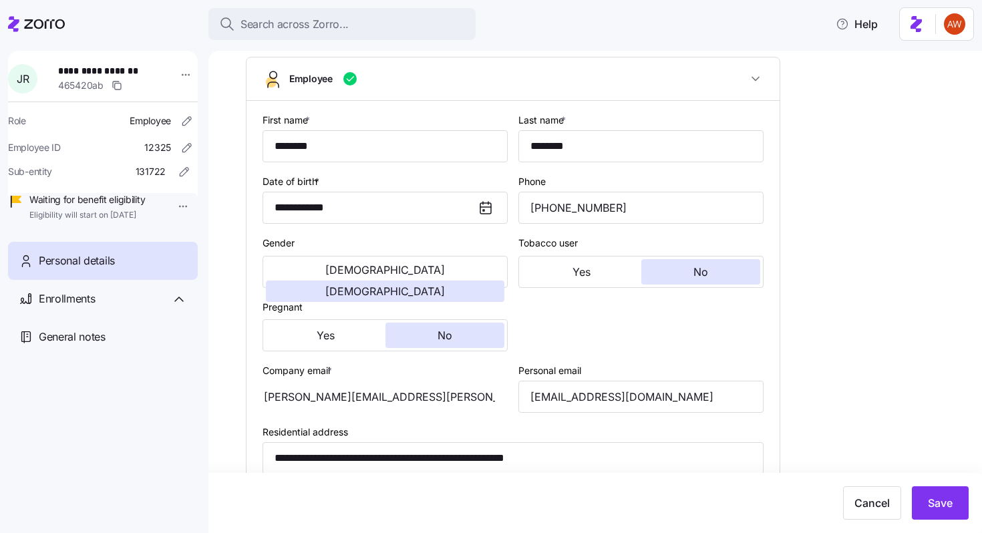
scroll to position [0, 0]
